Goal: Information Seeking & Learning: Check status

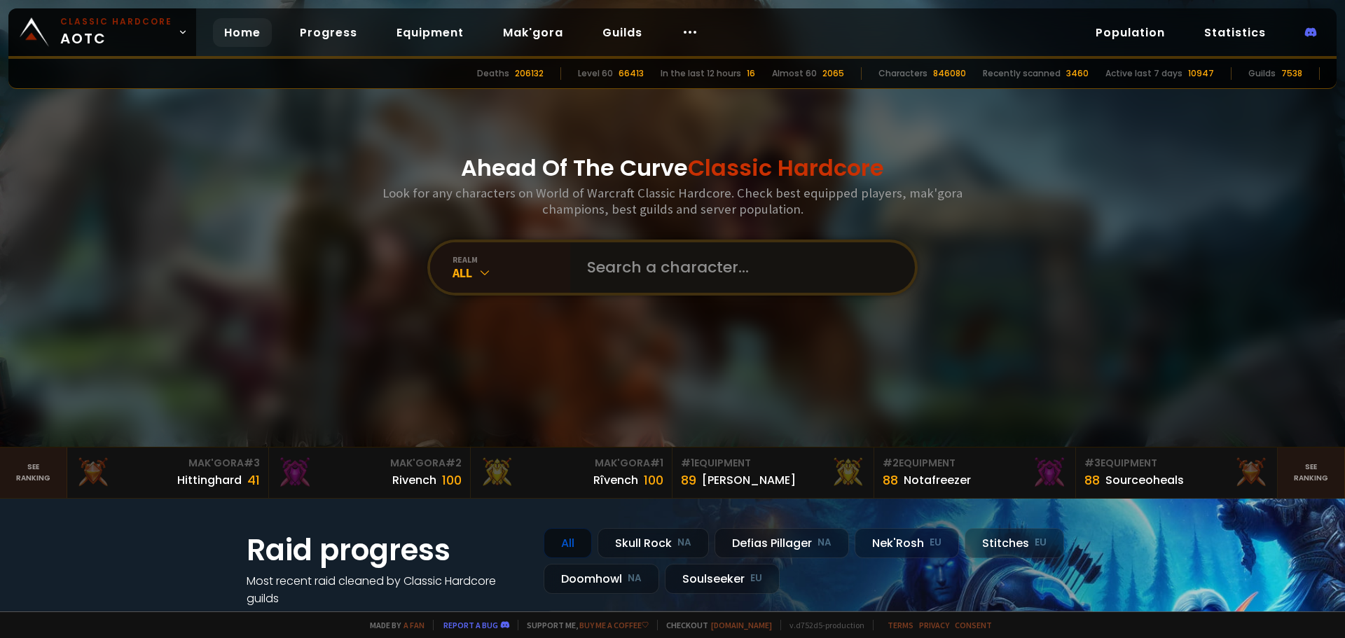
click at [626, 278] on input "text" at bounding box center [739, 267] width 320 height 50
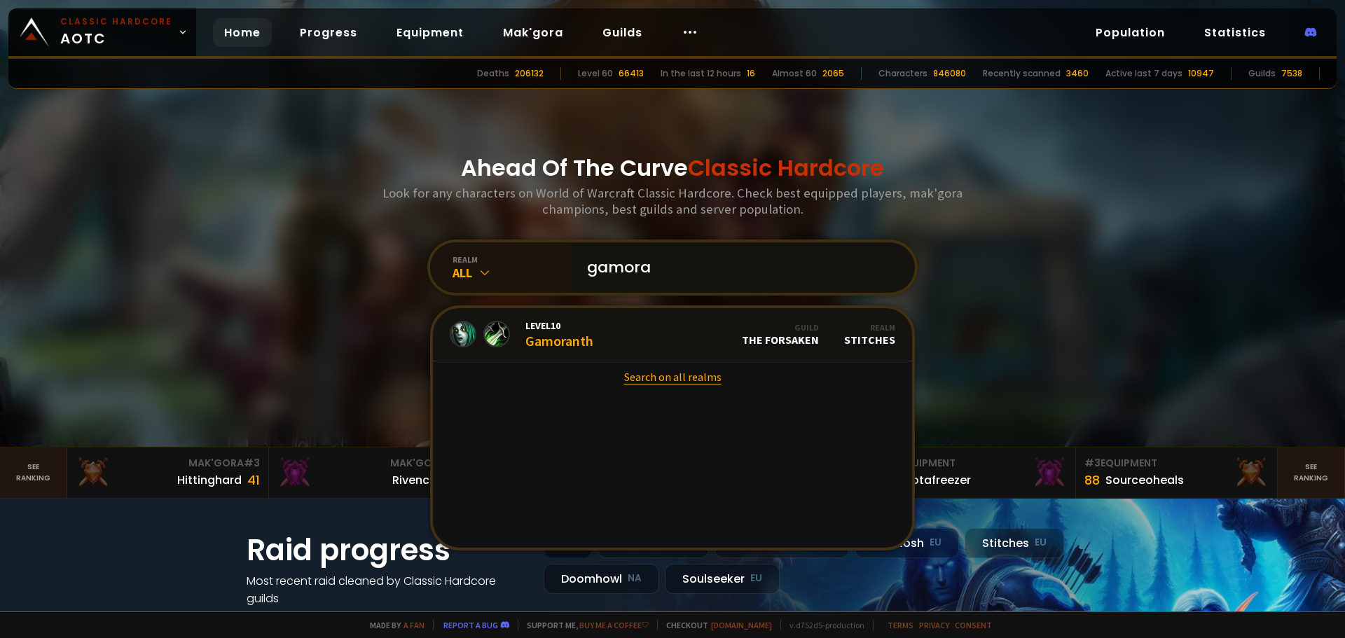
type input "gamora"
click at [647, 383] on link "Search on all realms" at bounding box center [672, 377] width 479 height 31
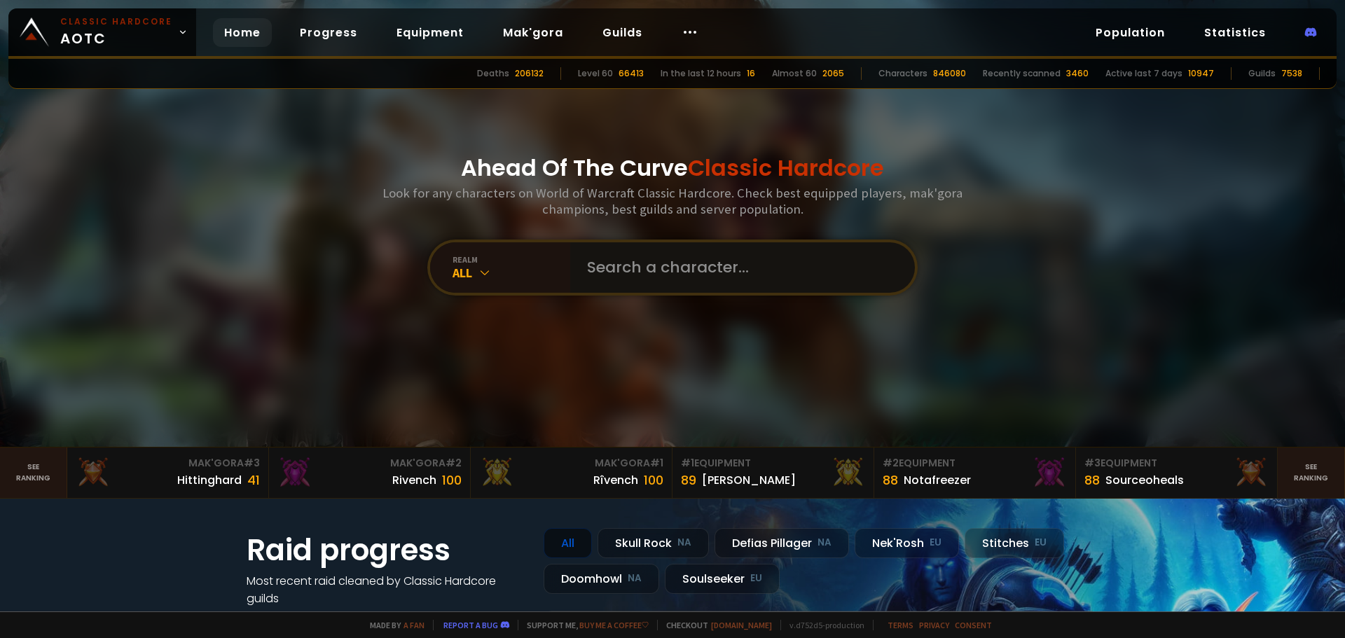
click at [671, 242] on input "text" at bounding box center [739, 267] width 320 height 50
type input "slibz"
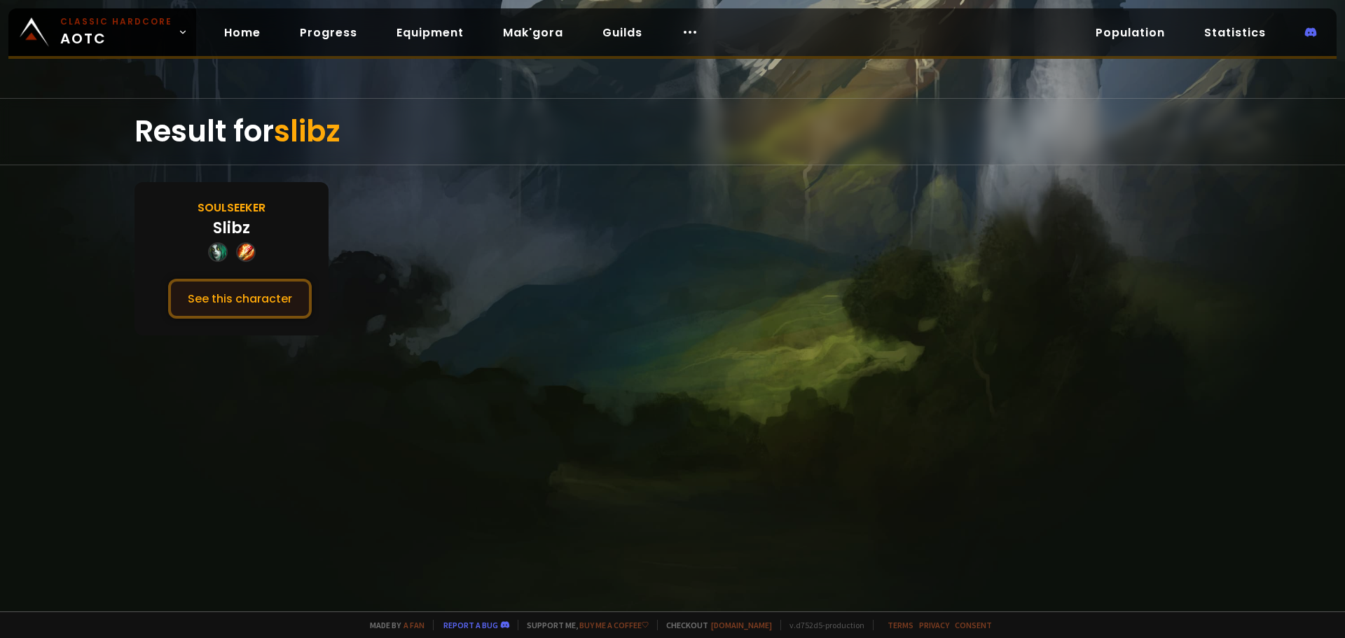
click at [282, 294] on button "See this character" at bounding box center [240, 299] width 144 height 40
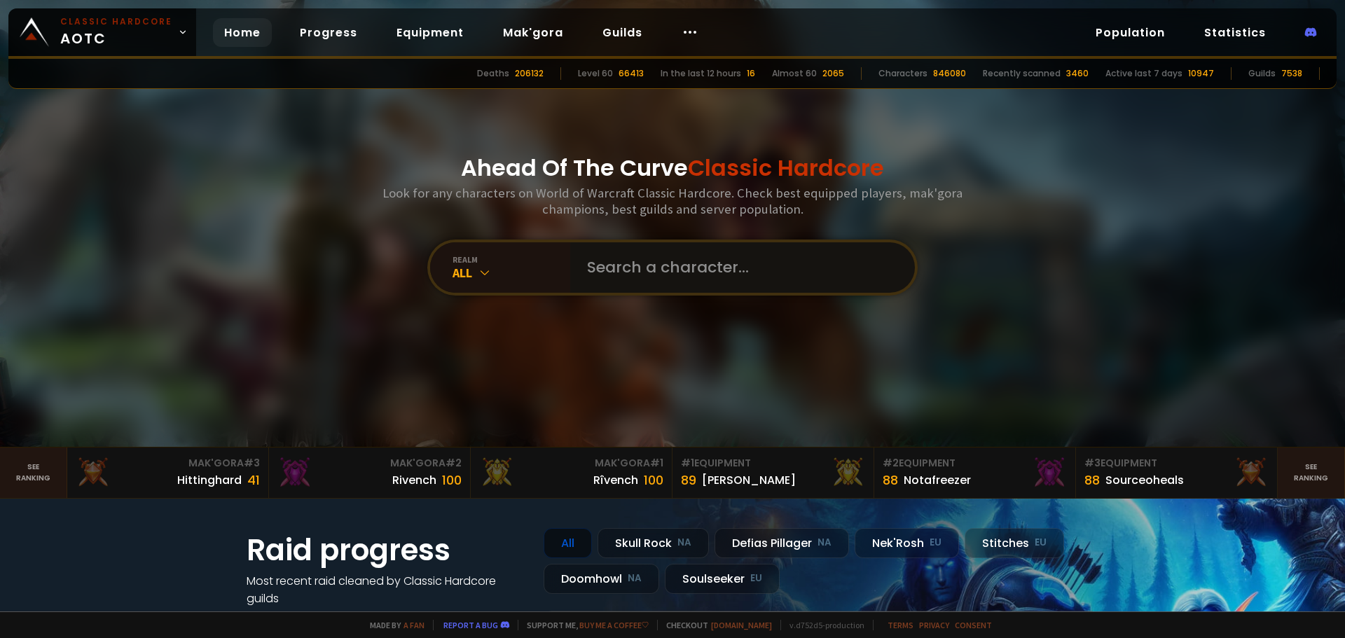
click at [651, 280] on input "text" at bounding box center [739, 267] width 320 height 50
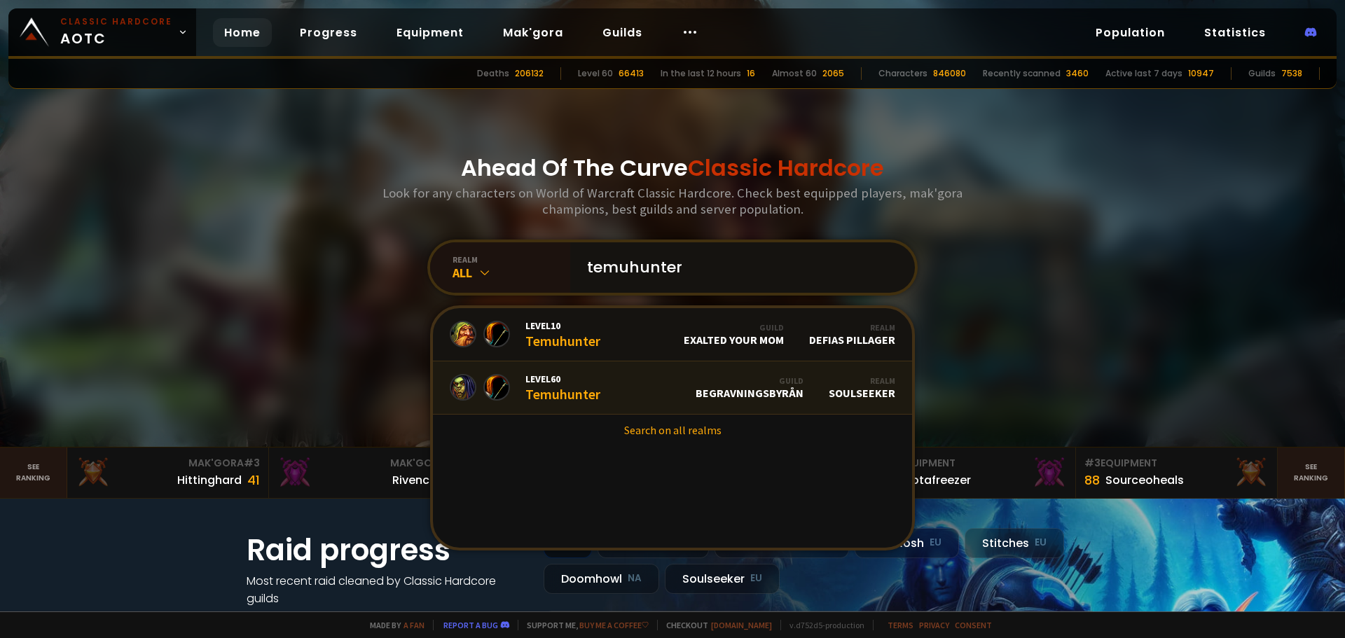
type input "temuhunter"
click at [629, 400] on link "Level 60 Temuhunter Guild BEGRAVNINGSBYRÅN Realm Soulseeker" at bounding box center [672, 388] width 479 height 53
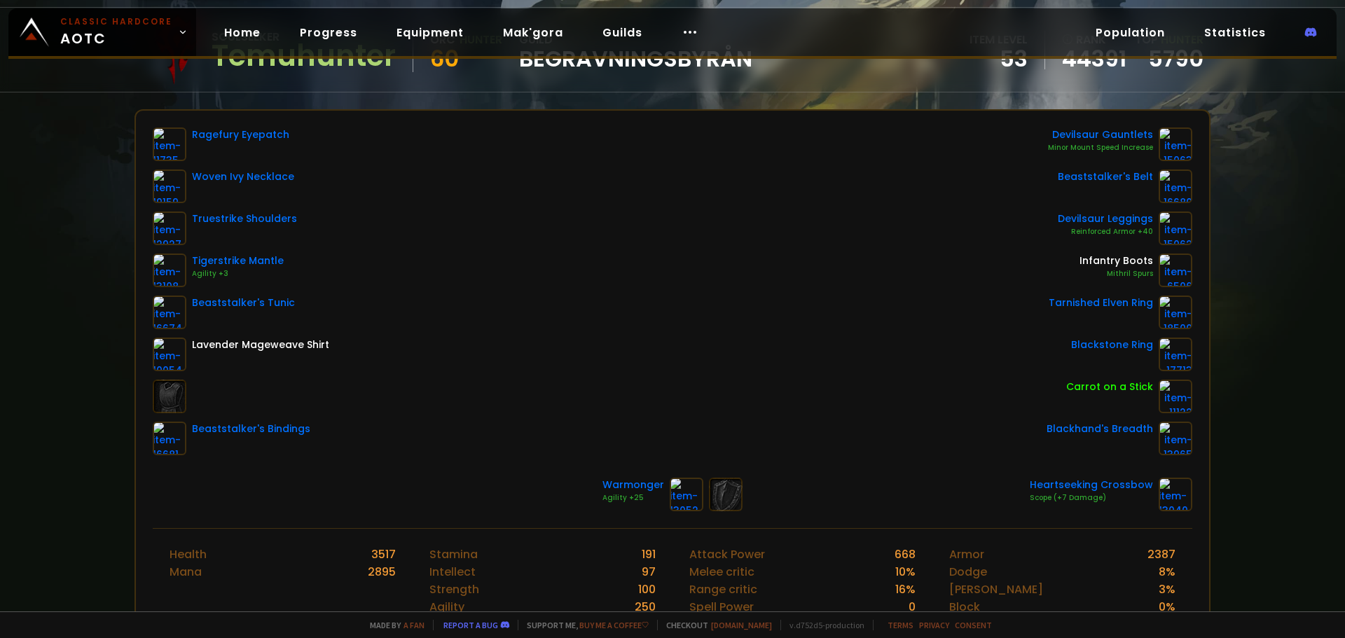
scroll to position [140, 0]
